Goal: Task Accomplishment & Management: Complete application form

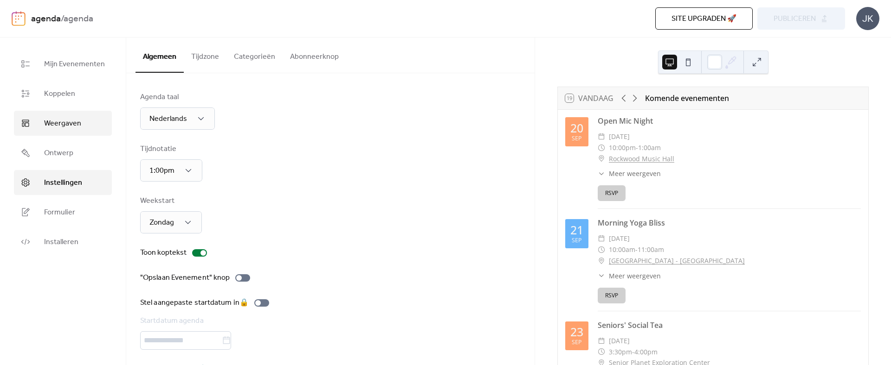
click at [83, 122] on link "Weergaven" at bounding box center [63, 123] width 98 height 25
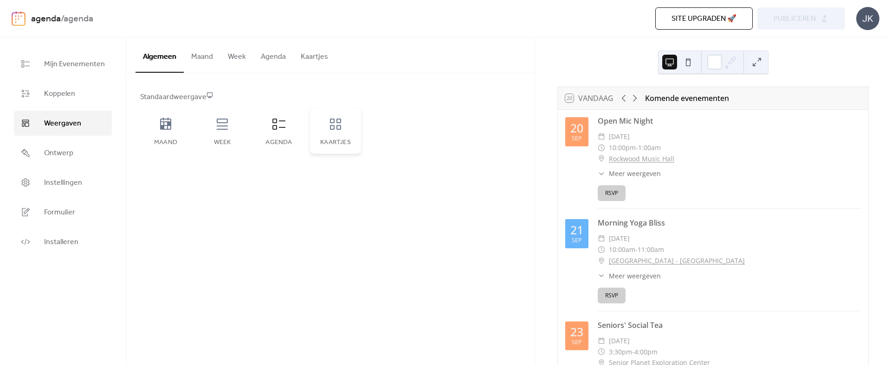
click at [333, 120] on icon at bounding box center [335, 124] width 15 height 15
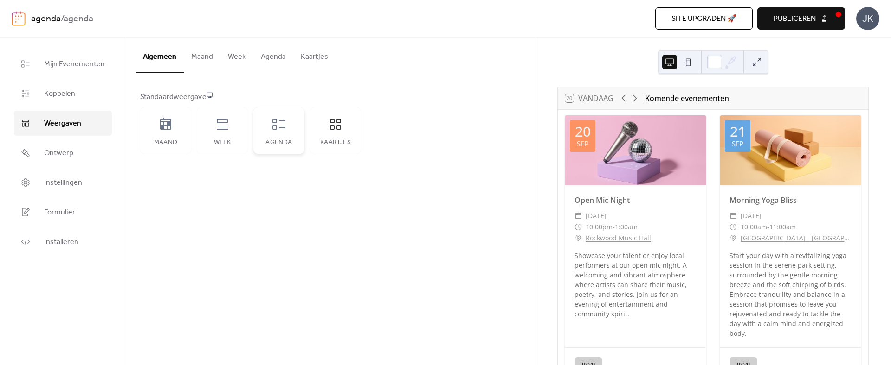
click at [271, 127] on icon at bounding box center [278, 124] width 15 height 15
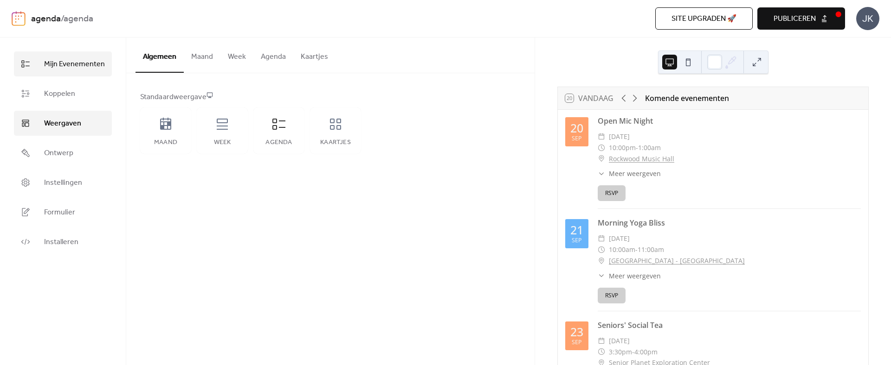
click at [77, 56] on link "Mijn Evenementen" at bounding box center [63, 63] width 98 height 25
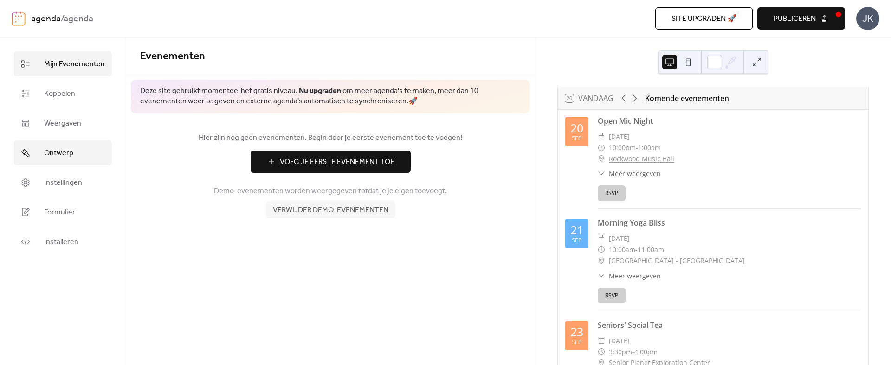
click at [72, 159] on link "Ontwerp" at bounding box center [63, 153] width 98 height 25
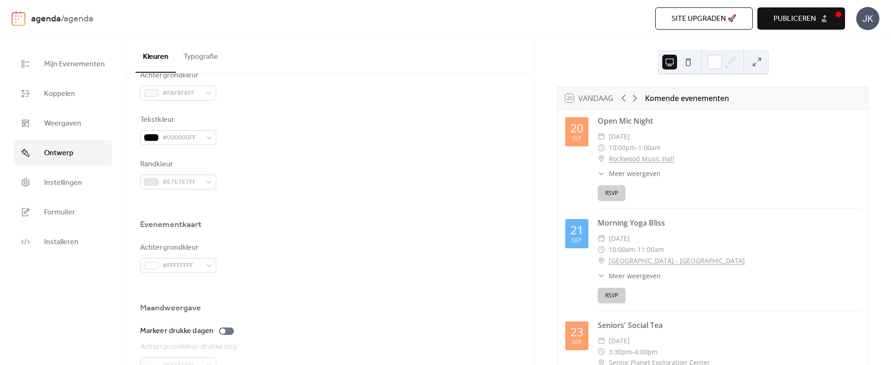
scroll to position [604, 0]
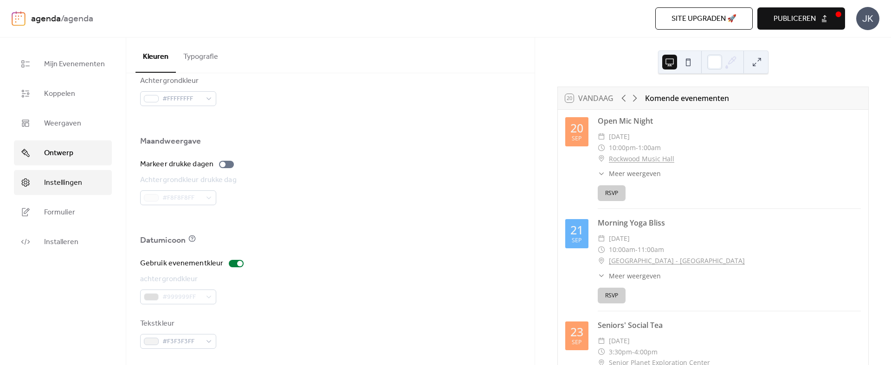
click at [83, 185] on link "Instellingen" at bounding box center [63, 182] width 98 height 25
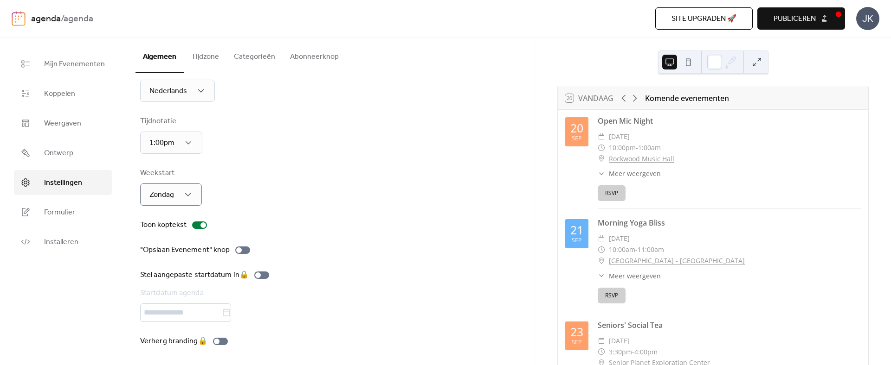
scroll to position [28, 0]
click at [78, 211] on link "Formulier" at bounding box center [63, 212] width 98 height 25
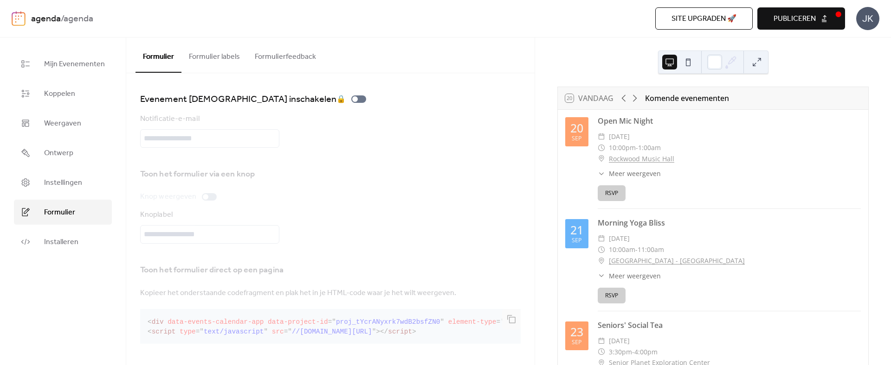
click at [221, 65] on button "Formulier labels" at bounding box center [214, 55] width 66 height 34
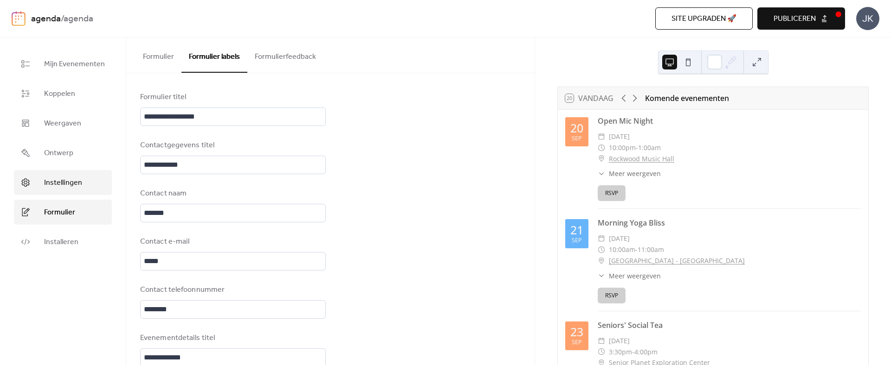
click at [64, 175] on link "Instellingen" at bounding box center [63, 182] width 98 height 25
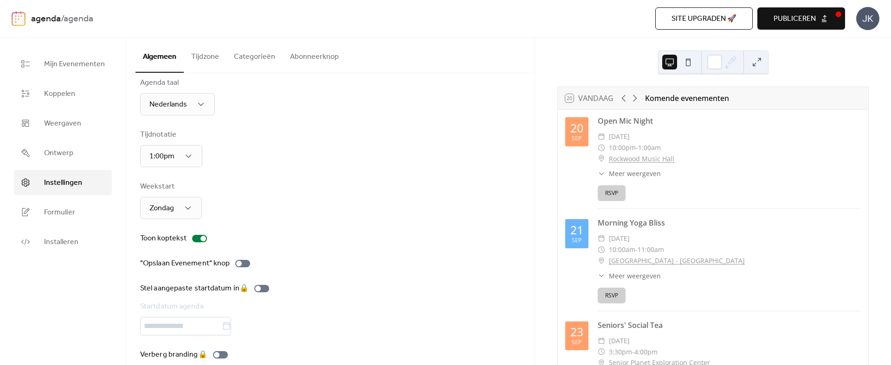
scroll to position [28, 0]
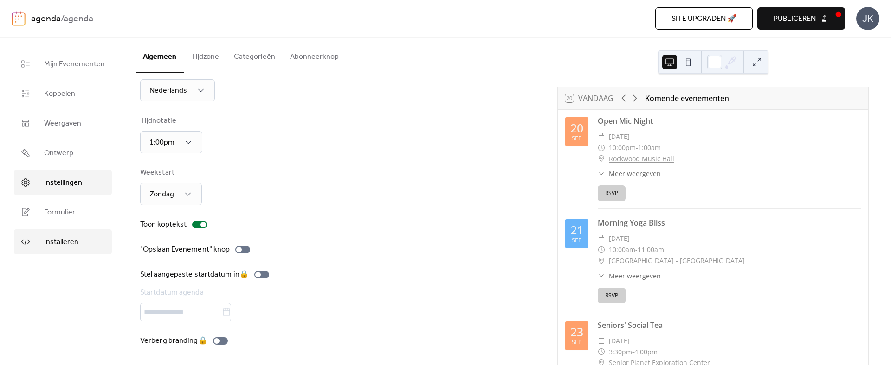
click at [56, 248] on span "Installeren" at bounding box center [61, 242] width 34 height 11
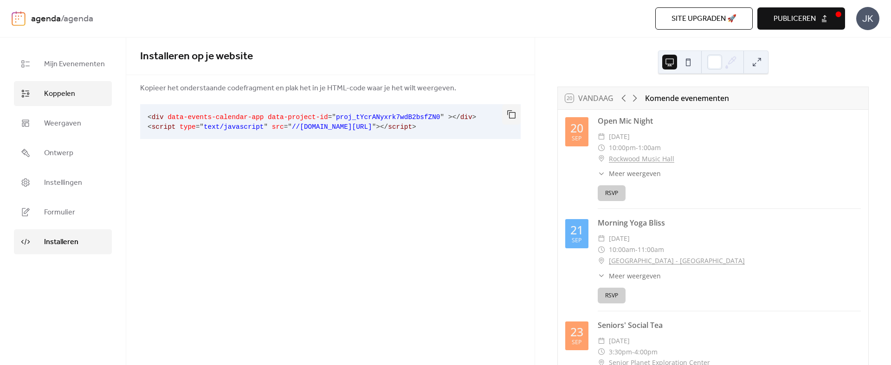
click at [74, 98] on span "Koppelen" at bounding box center [59, 94] width 31 height 11
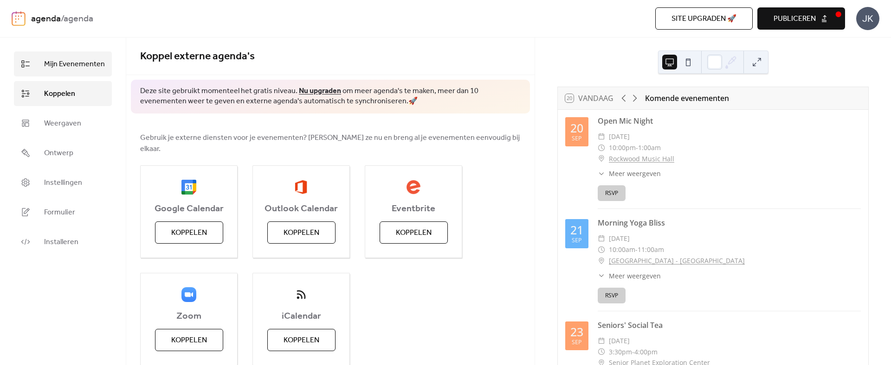
click at [76, 66] on span "Mijn Evenementen" at bounding box center [74, 64] width 61 height 11
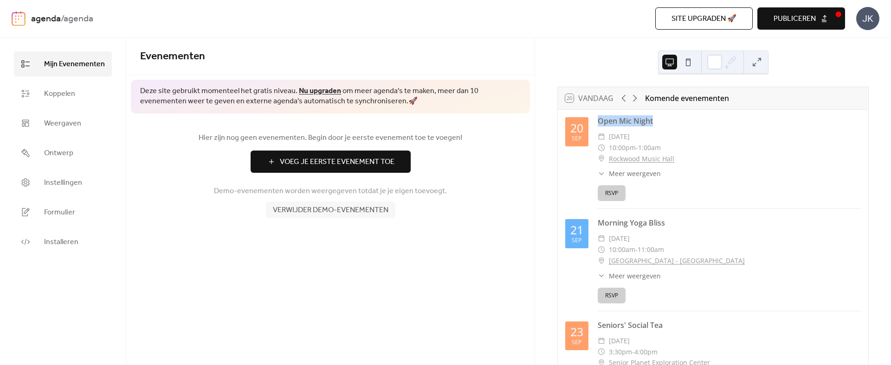
drag, startPoint x: 657, startPoint y: 124, endPoint x: 598, endPoint y: 119, distance: 59.2
click at [598, 119] on div "Open Mic Night" at bounding box center [728, 120] width 263 height 11
copy div "Open Mic Night"
click at [363, 208] on span "Verwijder demo-evenementen" at bounding box center [330, 210] width 115 height 11
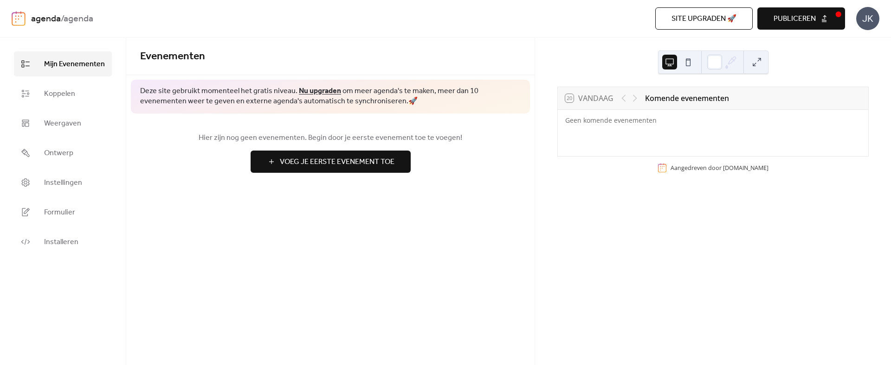
click at [366, 163] on span "Voeg Je Eerste Evenement Toe" at bounding box center [337, 162] width 115 height 11
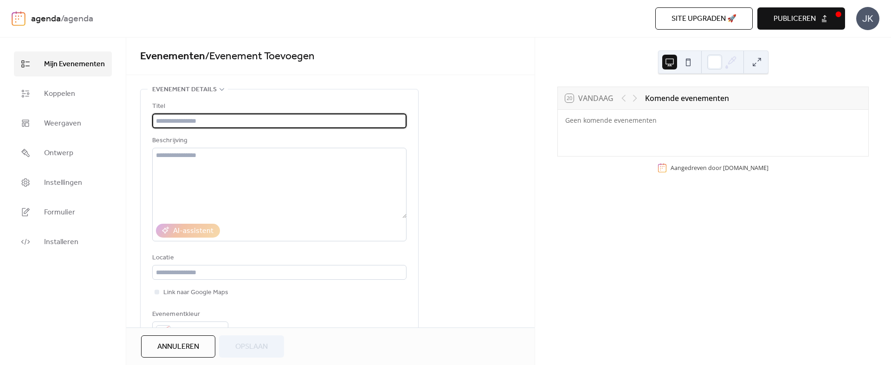
paste input "**********"
type input "**********"
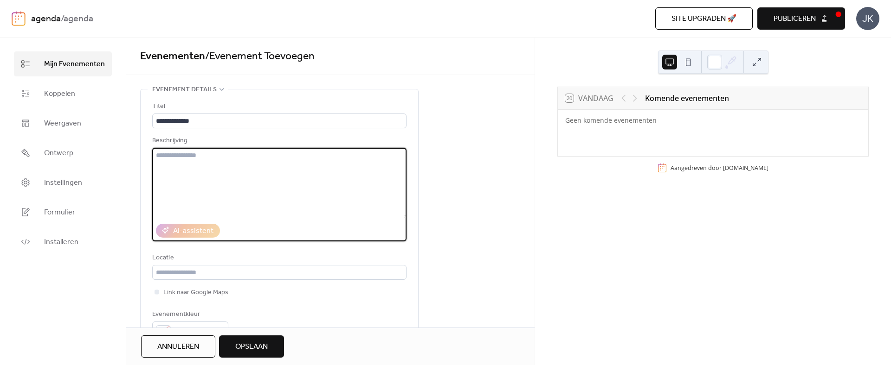
click at [227, 170] on textarea at bounding box center [279, 183] width 254 height 71
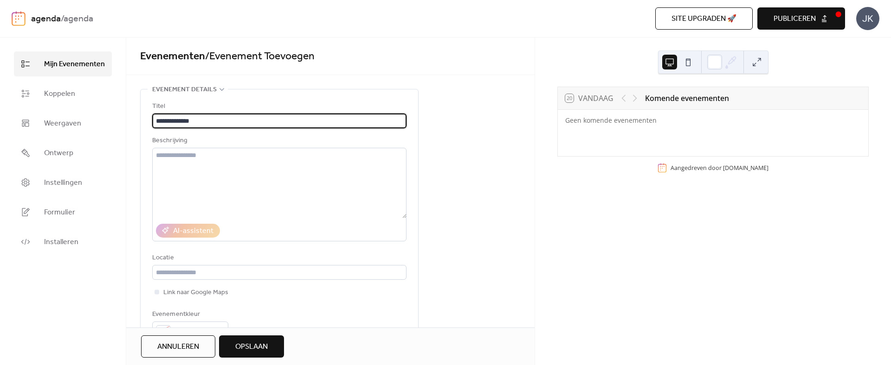
drag, startPoint x: 199, startPoint y: 124, endPoint x: 110, endPoint y: 108, distance: 90.9
click at [110, 108] on div "**********" at bounding box center [445, 202] width 891 height 328
click at [231, 172] on textarea at bounding box center [279, 183] width 254 height 71
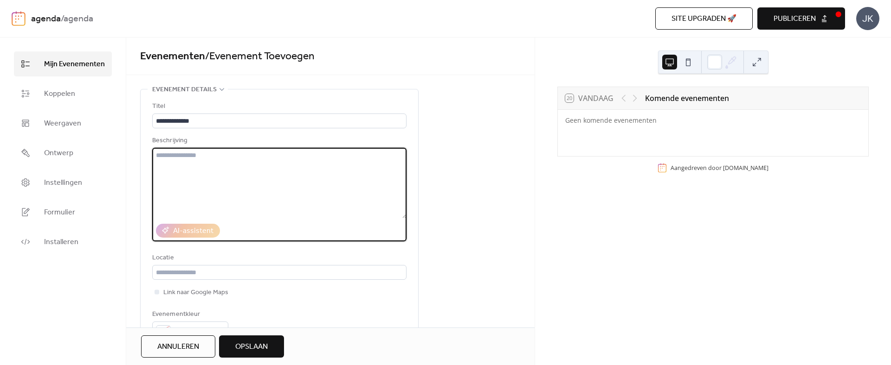
paste textarea "**********"
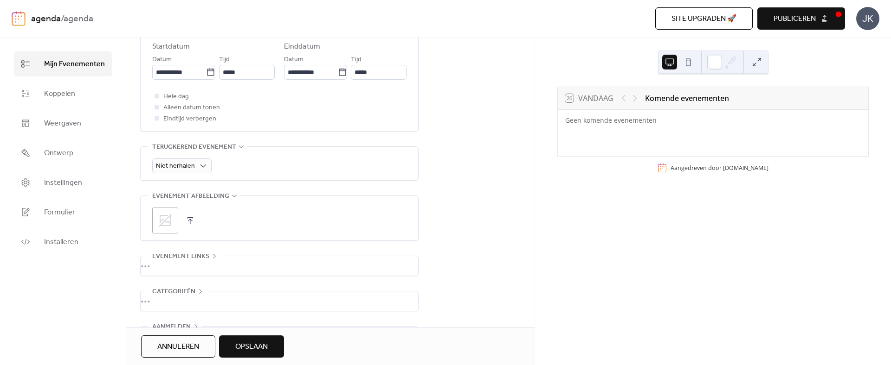
scroll to position [357, 0]
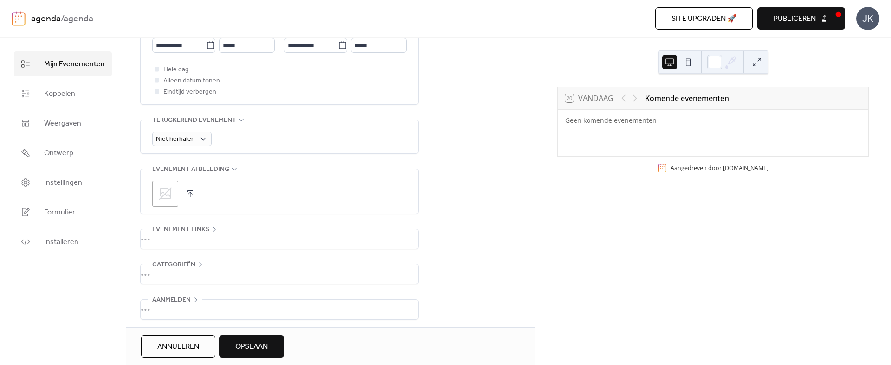
type textarea "**********"
click at [147, 196] on div ";" at bounding box center [279, 191] width 277 height 45
click at [158, 190] on icon at bounding box center [165, 193] width 15 height 15
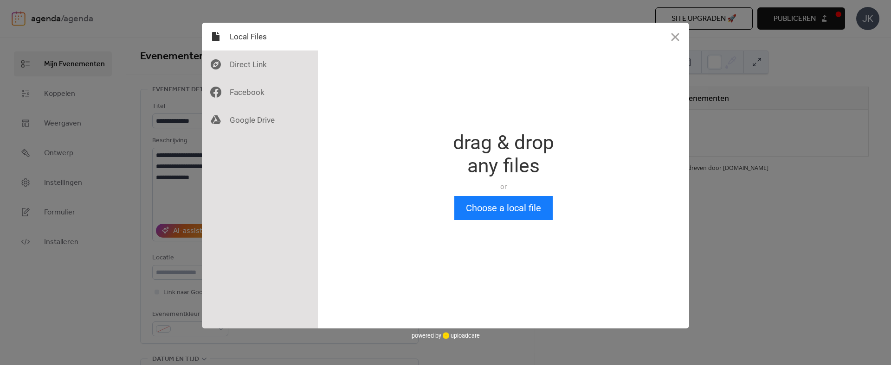
scroll to position [0, 0]
click at [276, 57] on div at bounding box center [260, 65] width 116 height 28
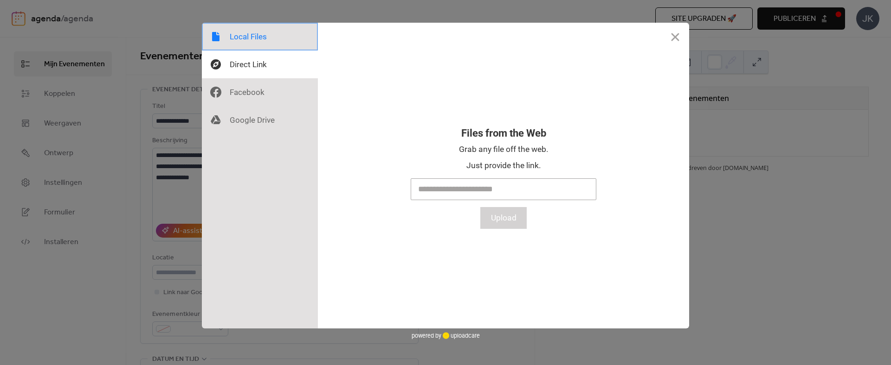
click at [271, 39] on div at bounding box center [260, 37] width 116 height 28
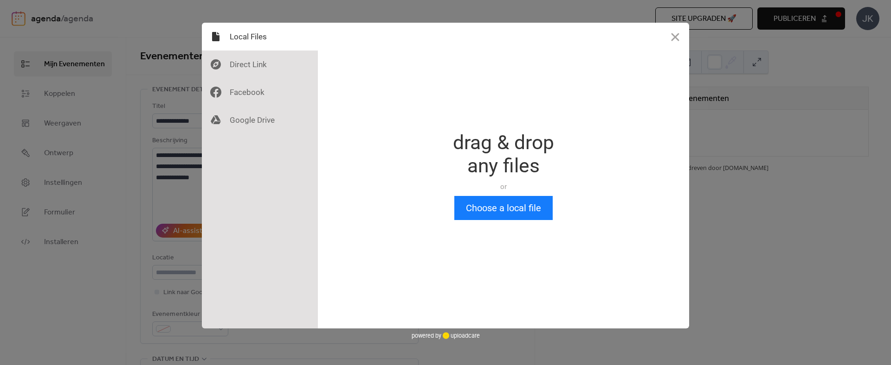
click at [514, 223] on div "Drop a file here drag & drop any files or Upload files from your computer Choos…" at bounding box center [503, 176] width 371 height 306
click at [519, 213] on button "Choose a local file" at bounding box center [503, 208] width 98 height 24
click at [257, 65] on div at bounding box center [260, 65] width 116 height 28
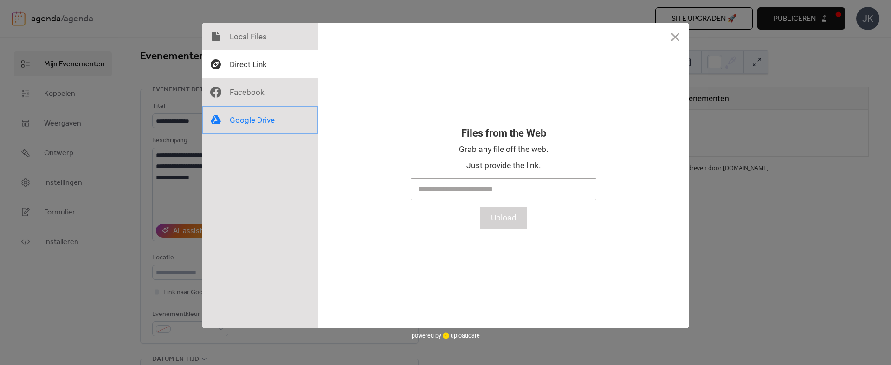
click at [275, 133] on div at bounding box center [260, 120] width 116 height 28
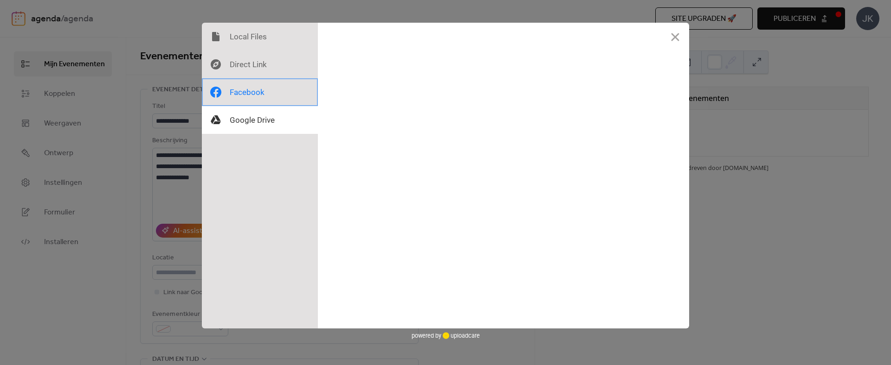
click at [272, 104] on div at bounding box center [260, 92] width 116 height 28
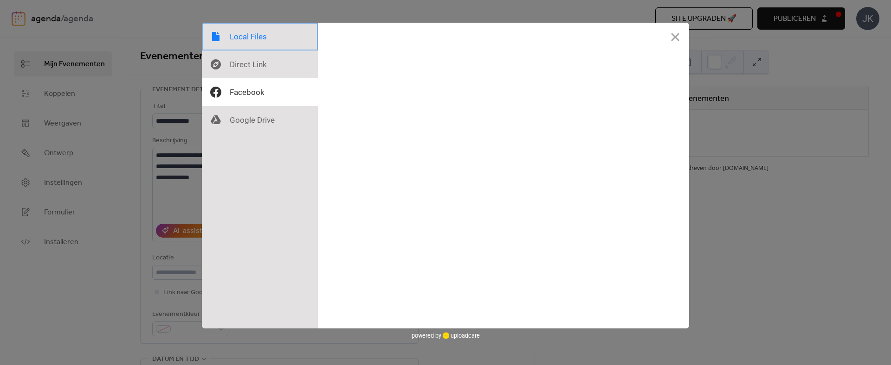
click at [276, 41] on div at bounding box center [260, 37] width 116 height 28
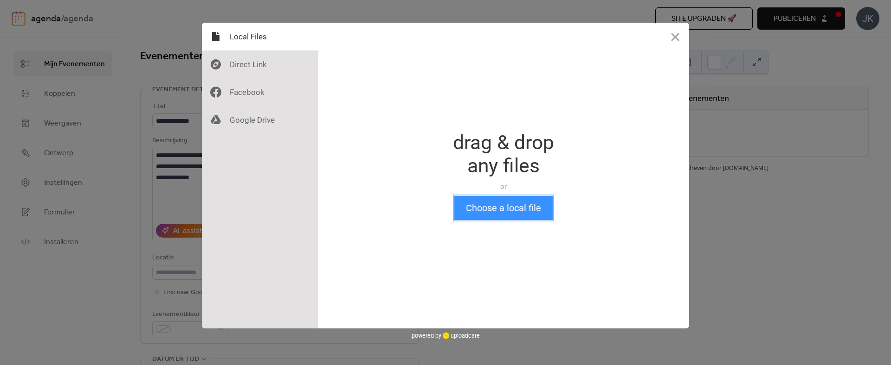
click at [493, 208] on button "Choose a local file" at bounding box center [503, 208] width 98 height 24
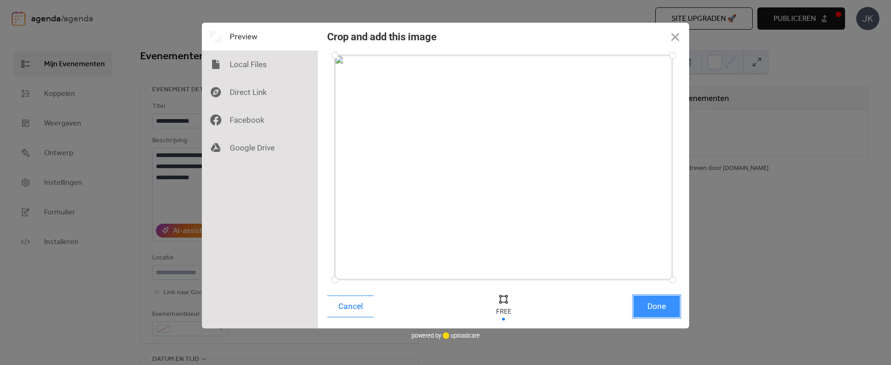
click at [659, 308] on button "Done" at bounding box center [656, 307] width 46 height 22
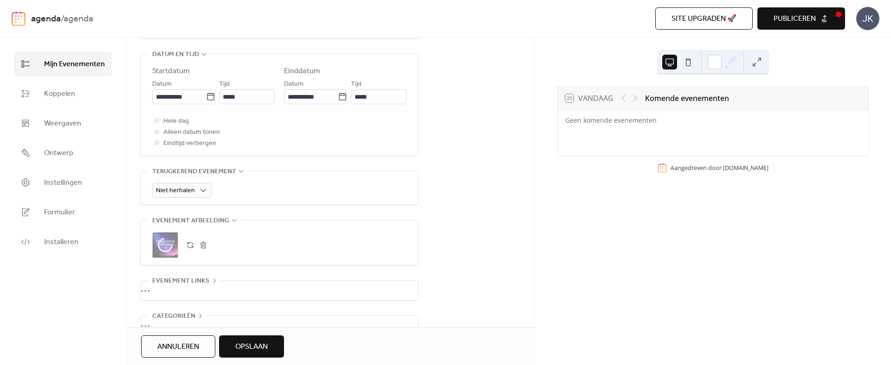
scroll to position [326, 0]
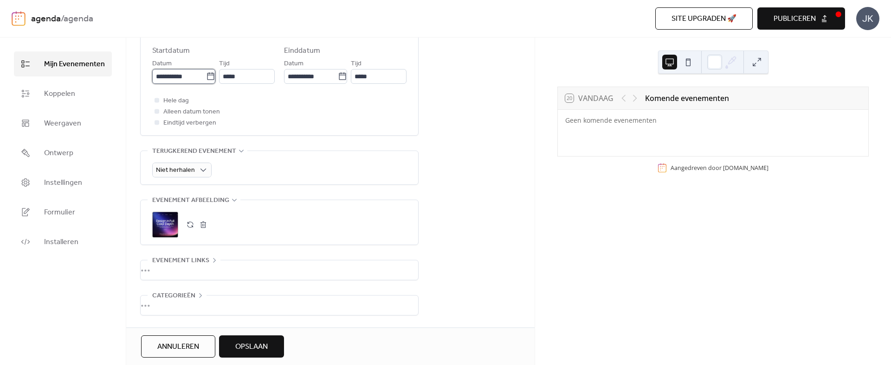
click at [180, 79] on input "**********" at bounding box center [179, 76] width 54 height 15
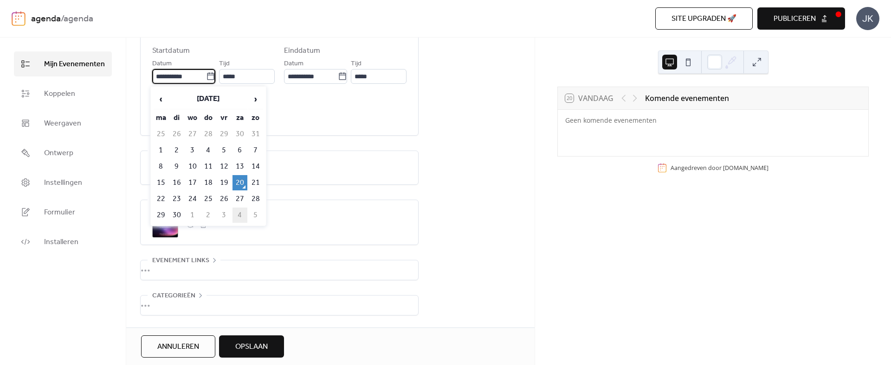
click at [240, 214] on td "4" at bounding box center [239, 215] width 15 height 15
type input "**********"
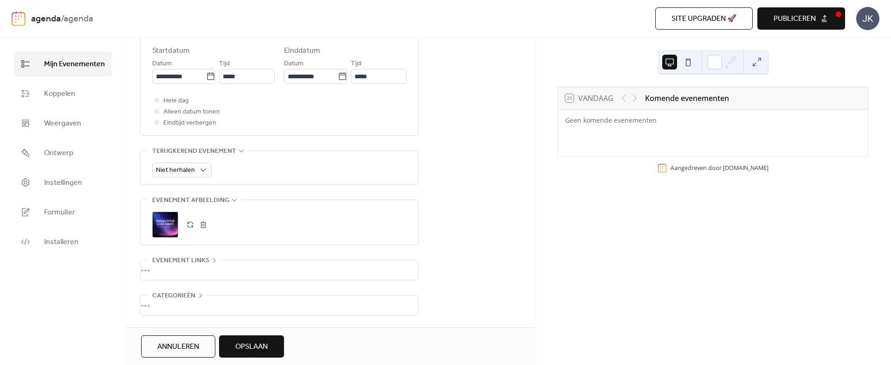
click at [256, 346] on span "Opslaan" at bounding box center [251, 347] width 32 height 11
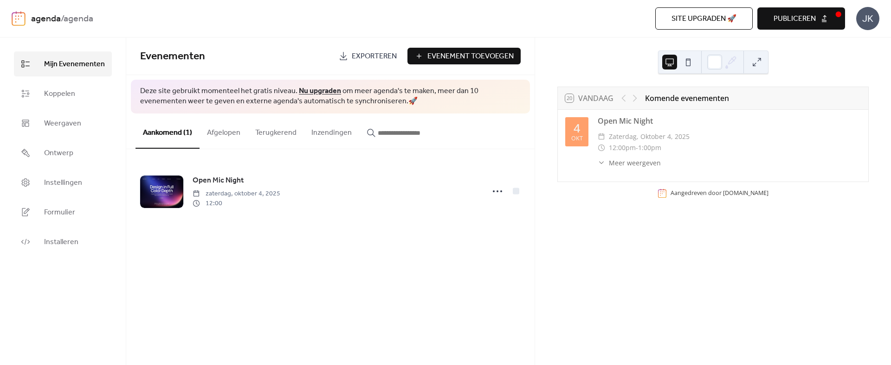
click at [775, 22] on span "Publiceren" at bounding box center [794, 18] width 42 height 11
click at [468, 58] on span "Evenement Toevoegen" at bounding box center [470, 56] width 86 height 11
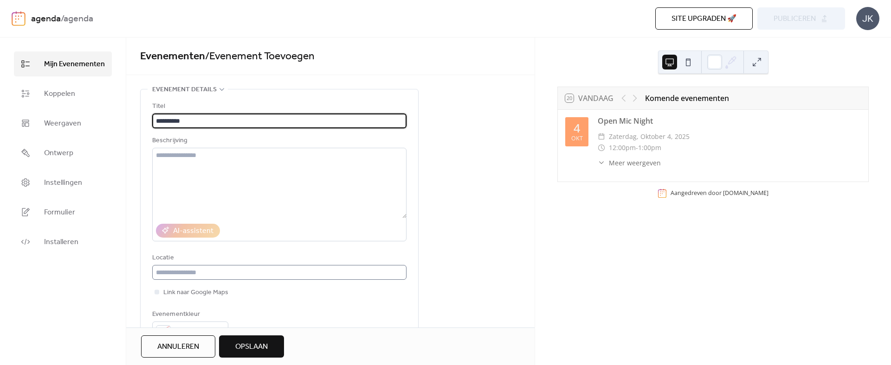
type input "**********"
click at [208, 268] on input "text" at bounding box center [279, 272] width 254 height 15
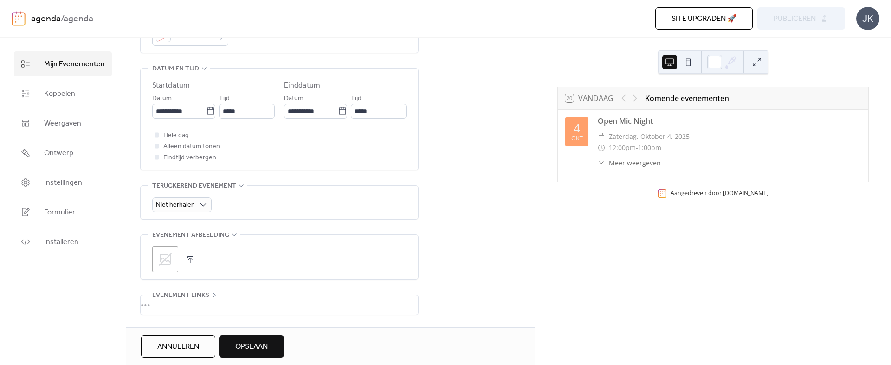
scroll to position [322, 0]
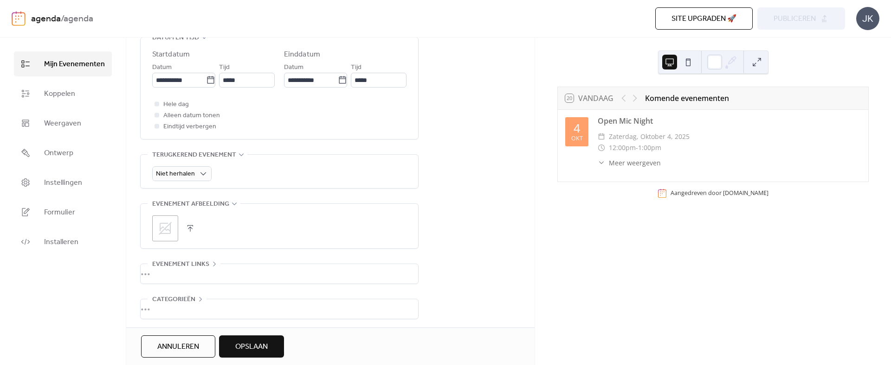
click at [166, 225] on icon at bounding box center [165, 228] width 15 height 15
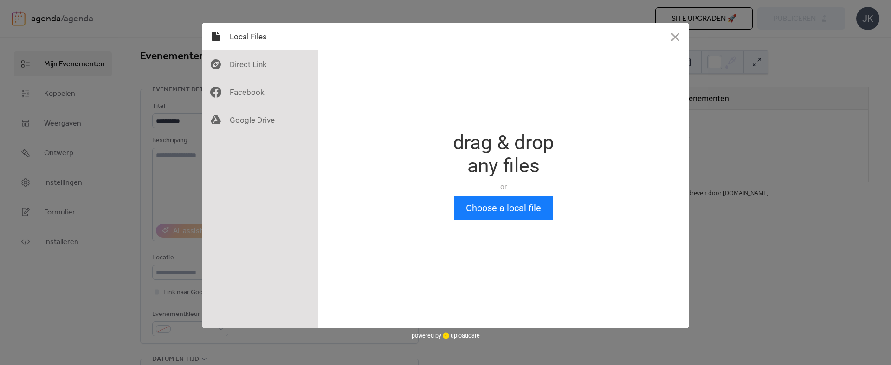
scroll to position [0, 0]
click at [266, 69] on div at bounding box center [260, 65] width 116 height 28
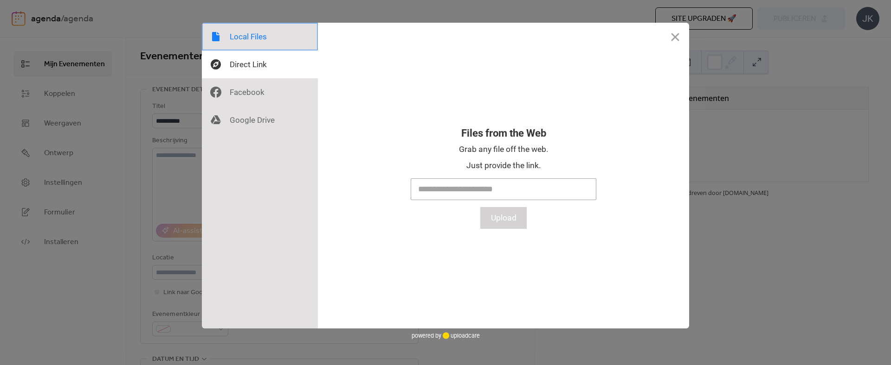
click at [265, 35] on div at bounding box center [260, 37] width 116 height 28
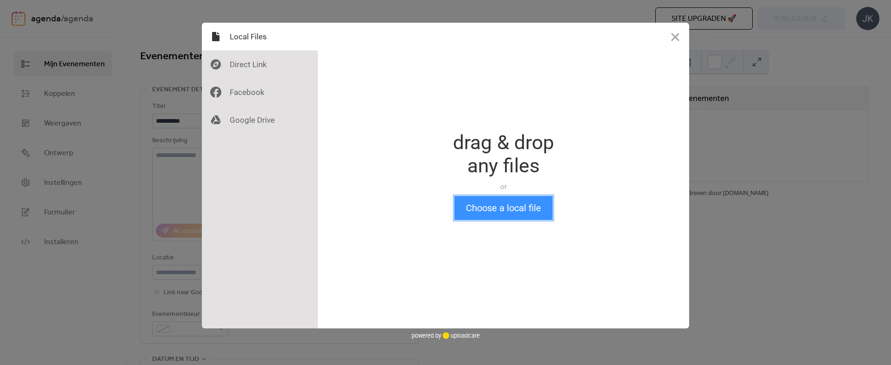
click at [508, 203] on button "Choose a local file" at bounding box center [503, 208] width 98 height 24
click at [506, 4] on div "Drop a file here drag & drop any files or Upload files from your computer Choos…" at bounding box center [445, 182] width 891 height 365
click at [516, 205] on button "Choose a local file" at bounding box center [503, 208] width 98 height 24
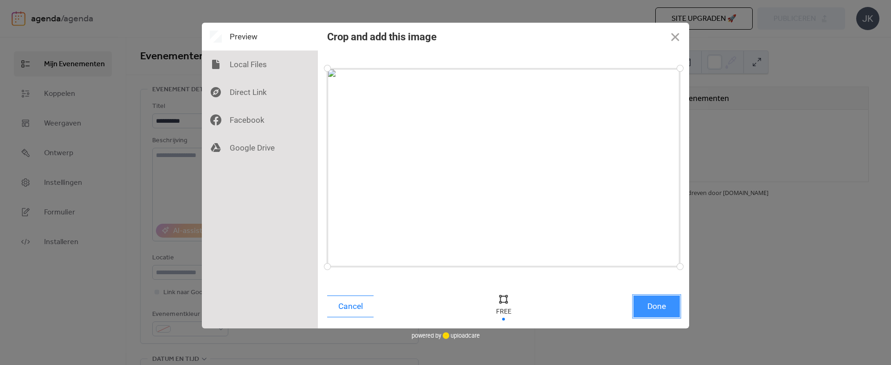
click at [655, 302] on button "Done" at bounding box center [656, 307] width 46 height 22
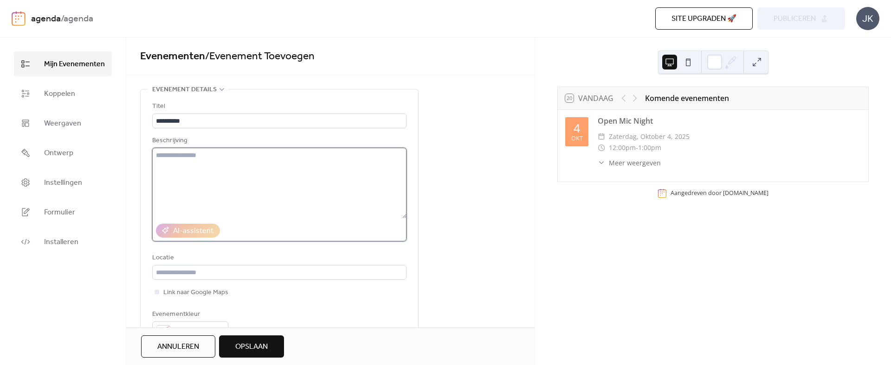
click at [286, 189] on textarea at bounding box center [279, 183] width 254 height 71
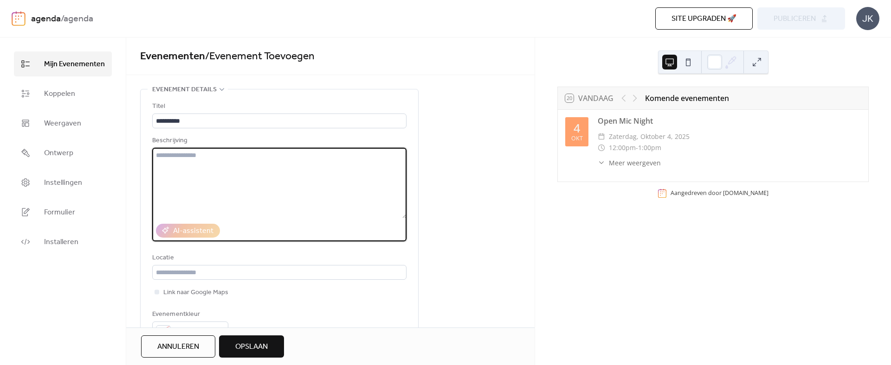
paste textarea "**********"
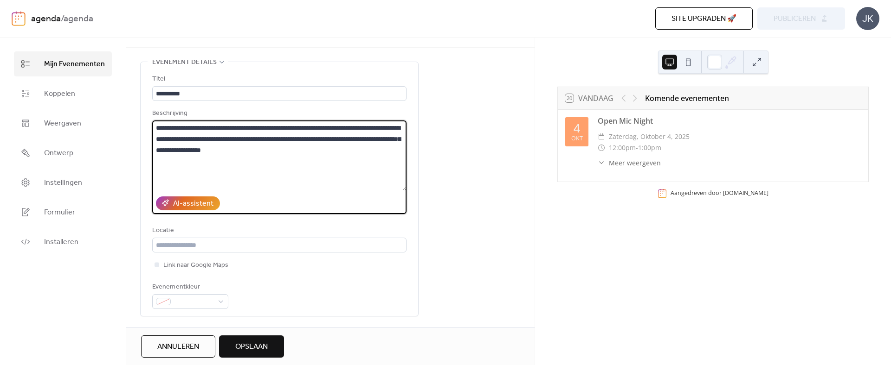
scroll to position [145, 0]
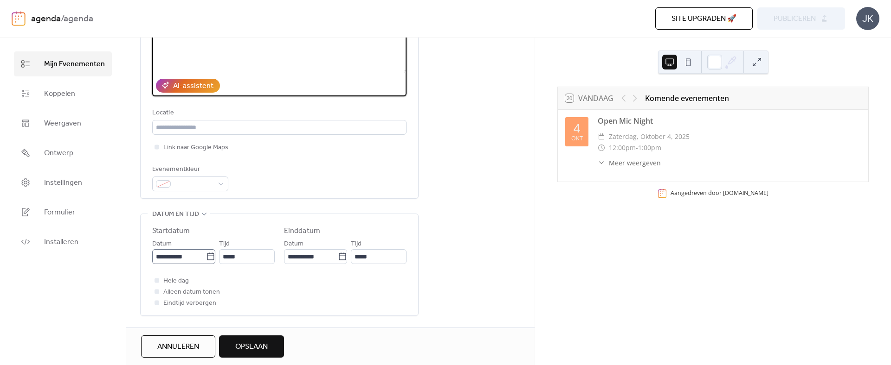
type textarea "**********"
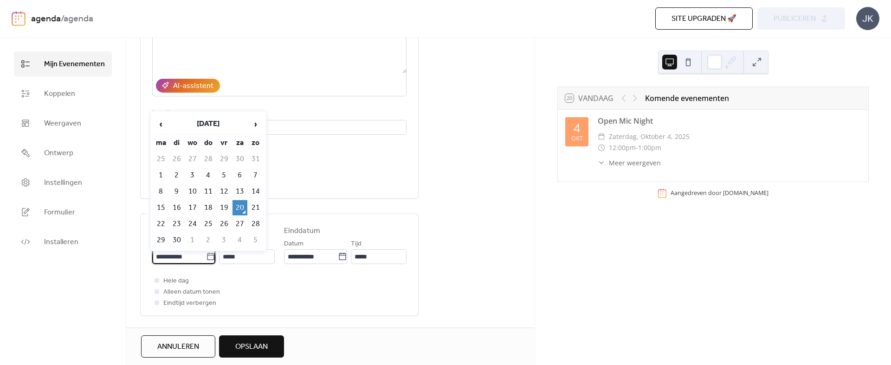
click at [183, 256] on input "**********" at bounding box center [179, 257] width 54 height 15
click at [258, 124] on span "›" at bounding box center [256, 124] width 14 height 19
click at [211, 224] on td "27" at bounding box center [208, 224] width 15 height 15
type input "**********"
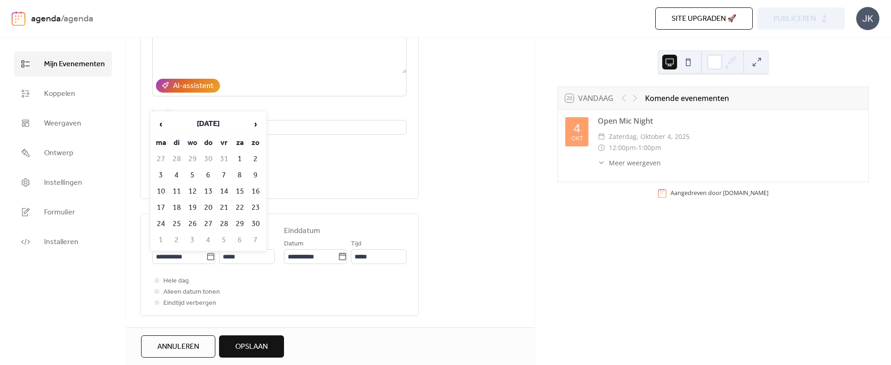
type input "**********"
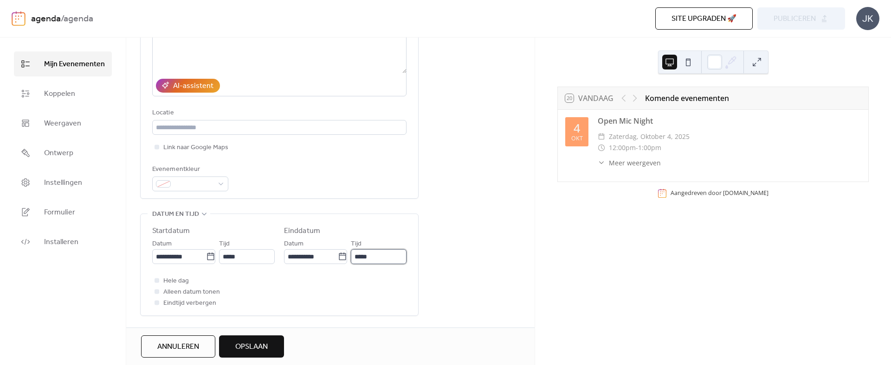
click at [373, 261] on input "*****" at bounding box center [379, 257] width 56 height 15
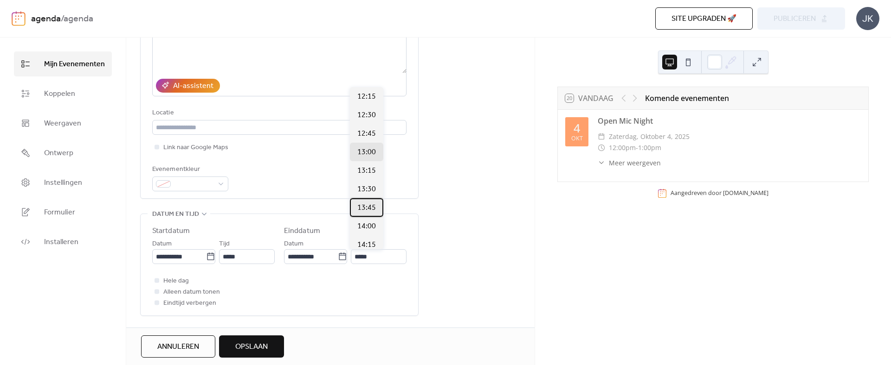
click at [372, 211] on span "13:45" at bounding box center [366, 208] width 19 height 11
type input "*****"
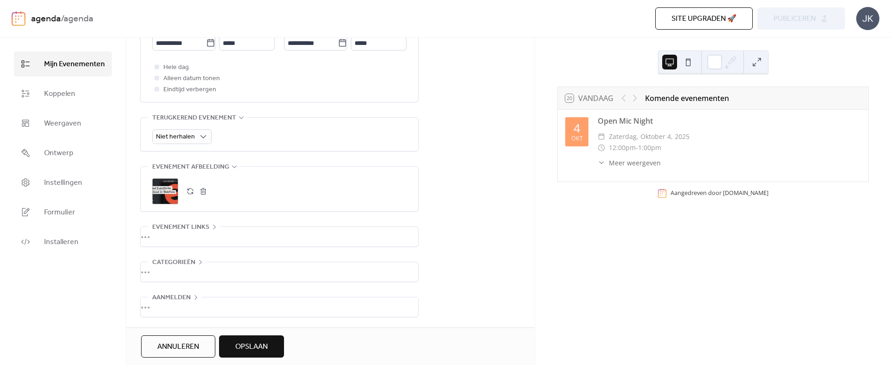
scroll to position [360, 0]
click at [262, 345] on span "Opslaan" at bounding box center [251, 347] width 32 height 11
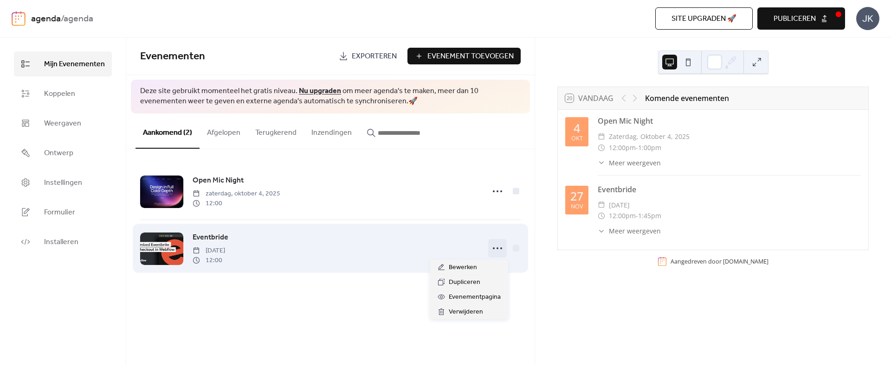
click at [496, 248] on icon at bounding box center [497, 248] width 15 height 15
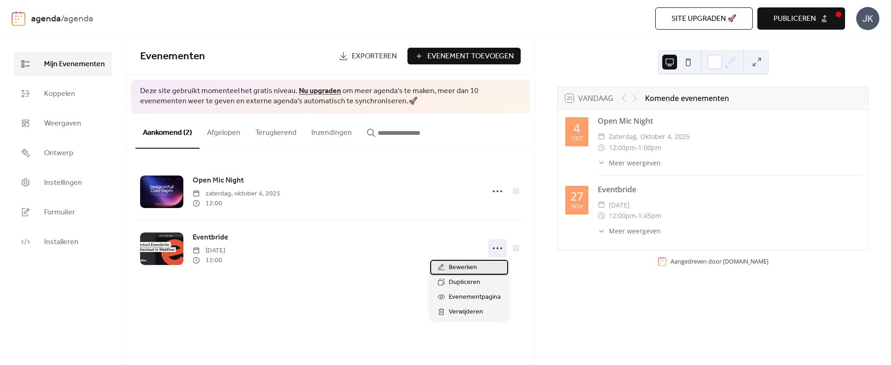
click at [481, 272] on div "Bewerken" at bounding box center [469, 267] width 78 height 15
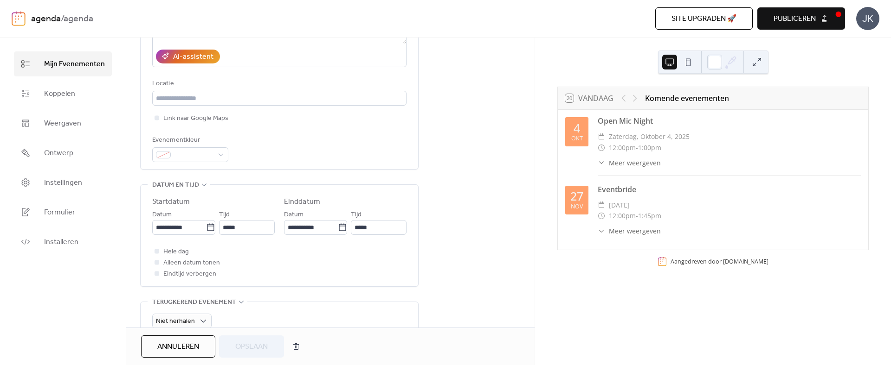
scroll to position [160, 0]
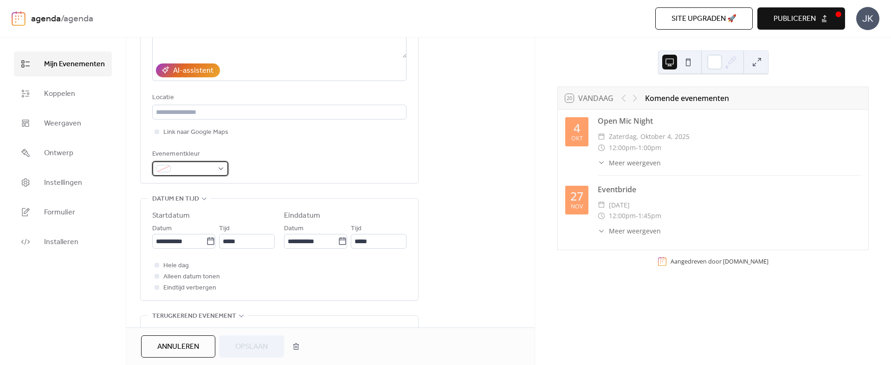
click at [183, 162] on div at bounding box center [190, 168] width 76 height 15
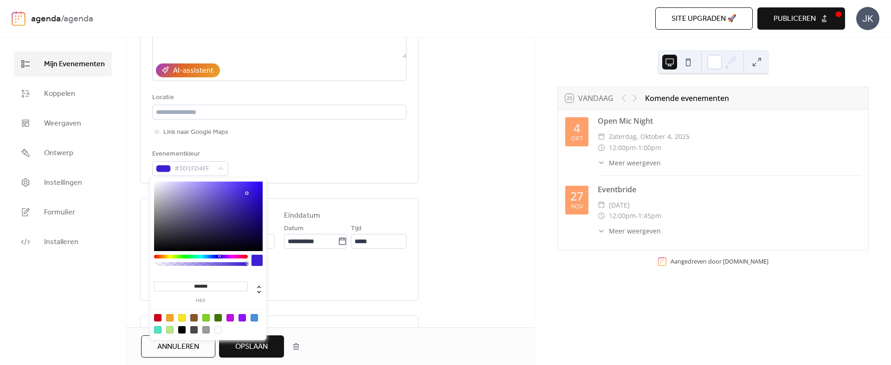
type input "*******"
drag, startPoint x: 239, startPoint y: 195, endPoint x: 248, endPoint y: 193, distance: 8.7
click at [248, 193] on div at bounding box center [208, 217] width 109 height 70
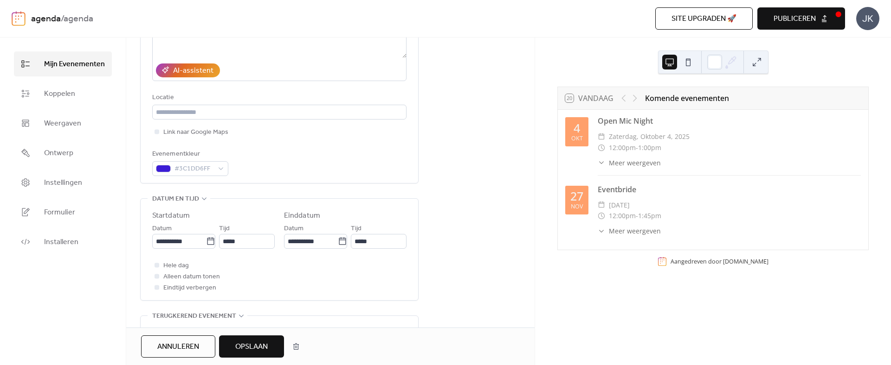
click at [335, 172] on div "Evenementkleur #3C1DD6FF" at bounding box center [279, 162] width 254 height 27
click at [264, 347] on span "Opslaan" at bounding box center [251, 347] width 32 height 11
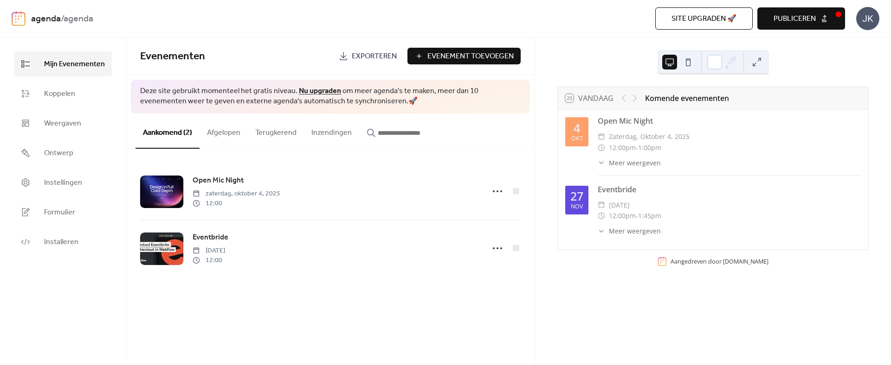
click at [807, 13] on span "Publiceren" at bounding box center [794, 18] width 42 height 11
